Goal: Connect with others: Connect with others

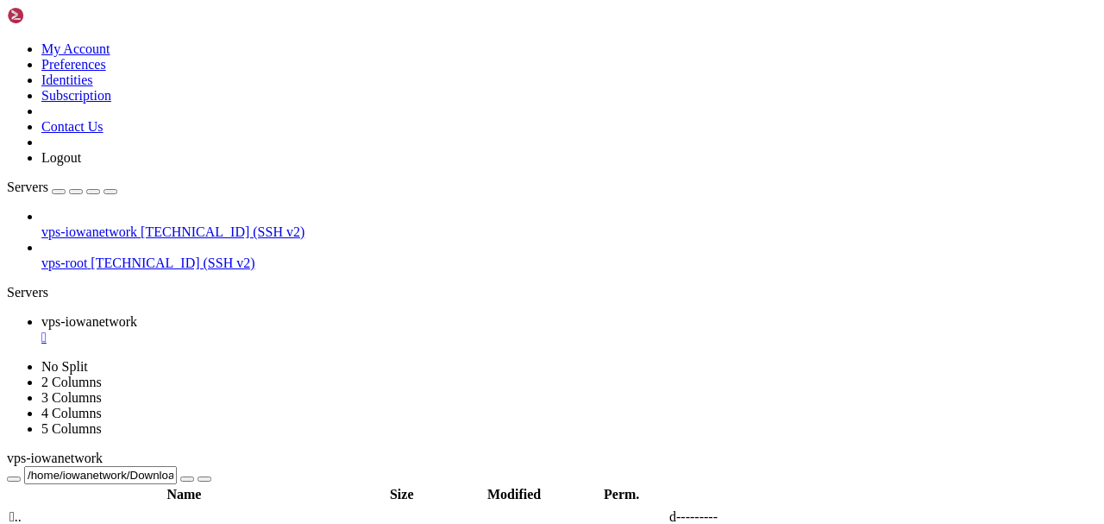
click at [353, 329] on div "" at bounding box center [569, 337] width 1056 height 16
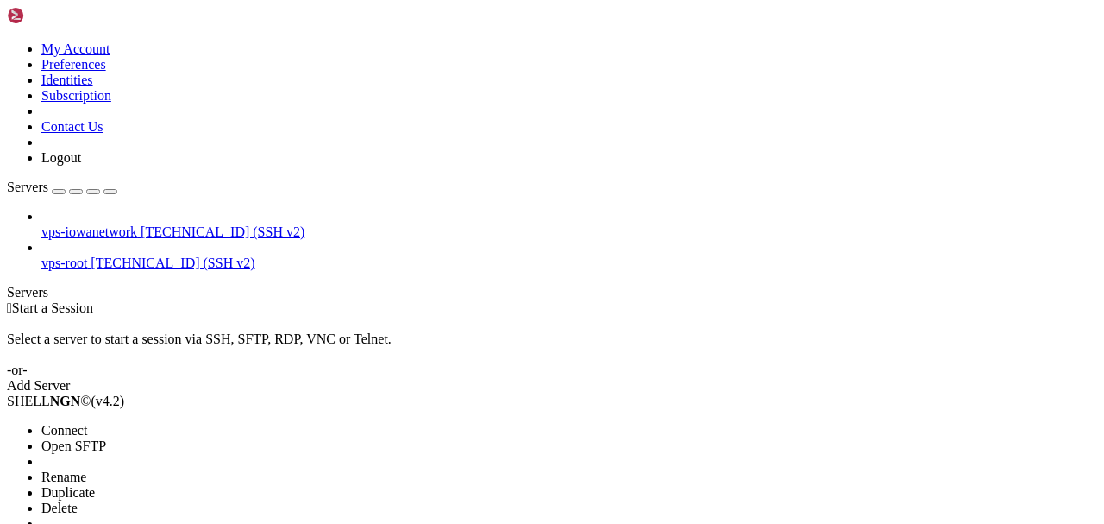
click at [87, 423] on span "Connect" at bounding box center [64, 430] width 46 height 15
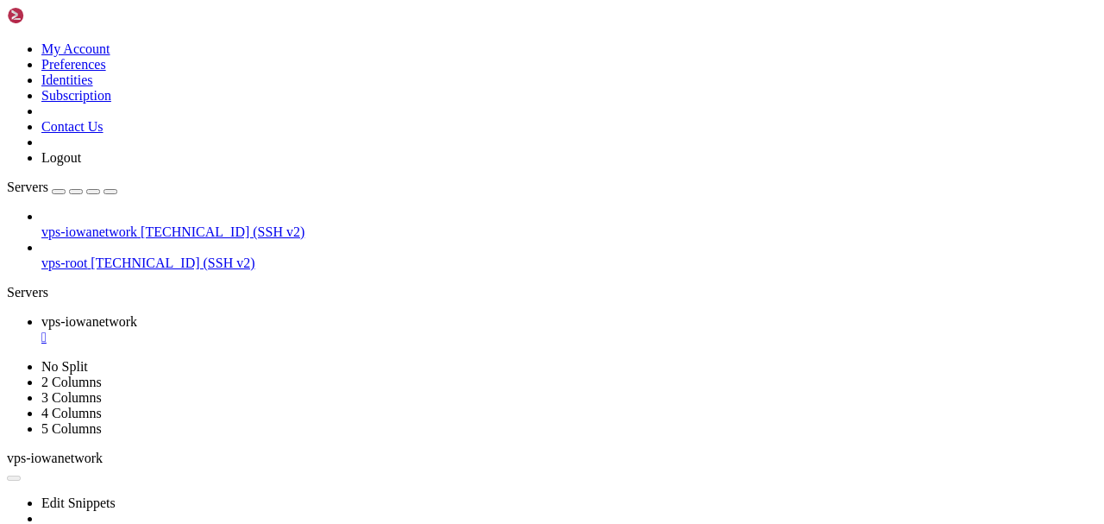
scroll to position [86, 0]
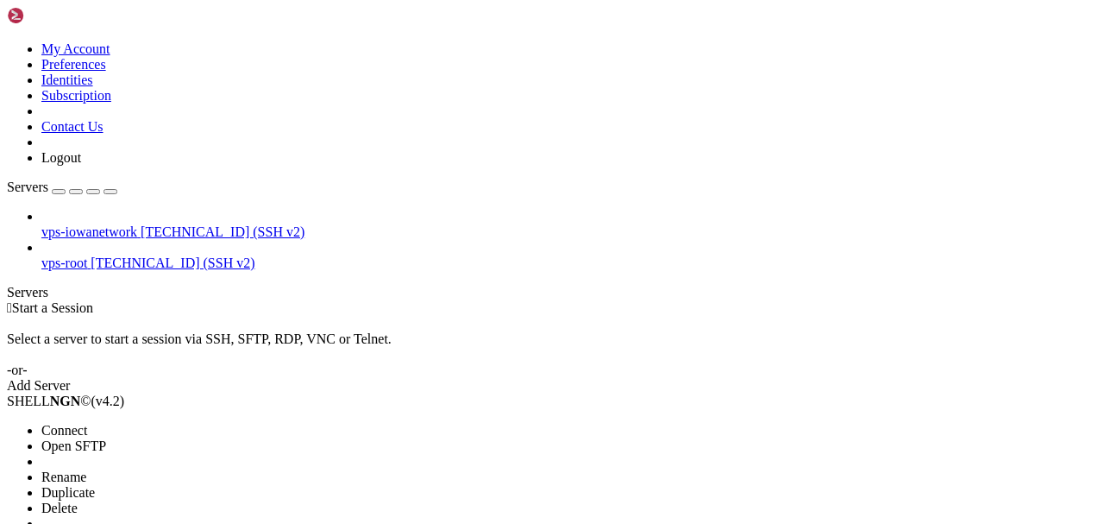
click at [87, 423] on span "Connect" at bounding box center [64, 430] width 46 height 15
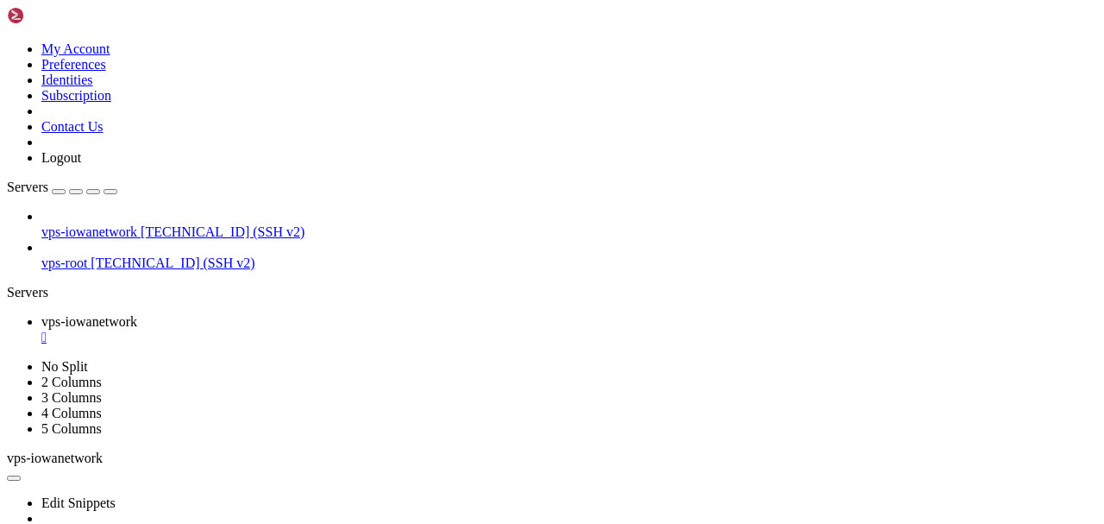
scroll to position [104, 0]
